Goal: Task Accomplishment & Management: Manage account settings

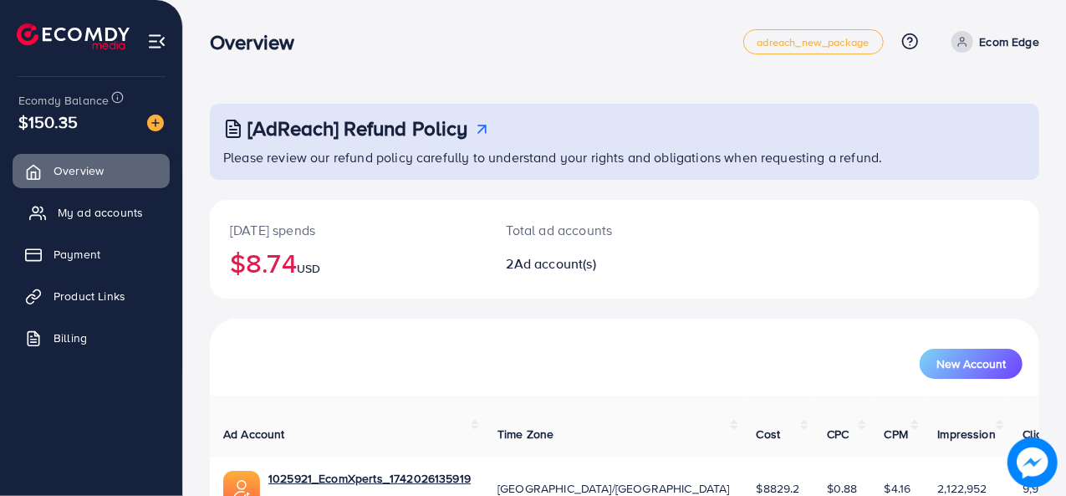
click at [120, 213] on span "My ad accounts" at bounding box center [100, 212] width 85 height 17
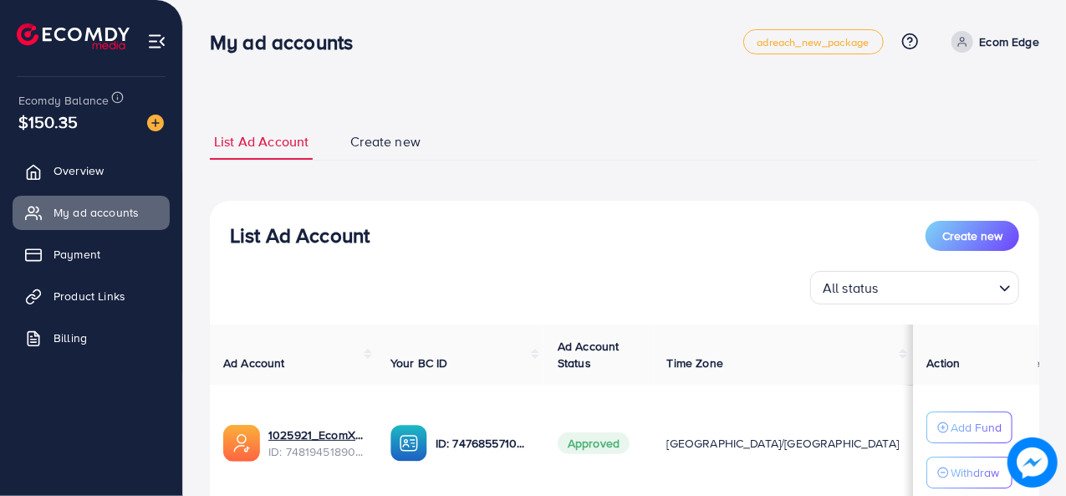
scroll to position [156, 0]
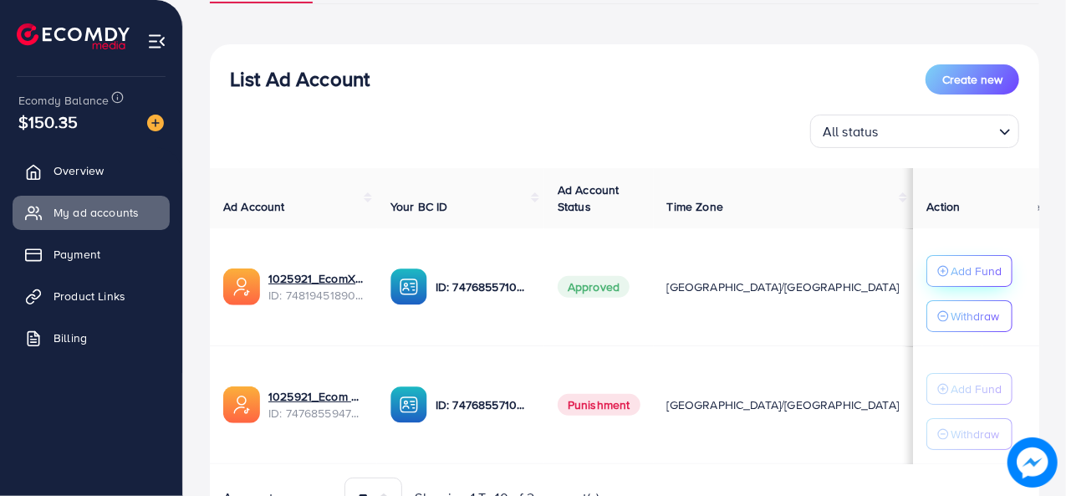
click at [952, 269] on p "Add Fund" at bounding box center [977, 271] width 51 height 20
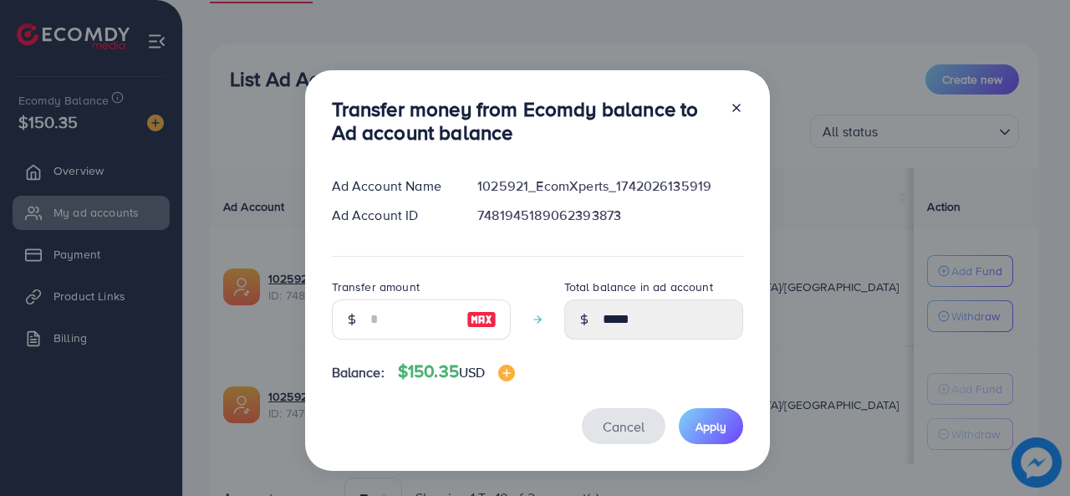
click at [610, 426] on span "Cancel" at bounding box center [624, 426] width 42 height 18
